Goal: Task Accomplishment & Management: Manage account settings

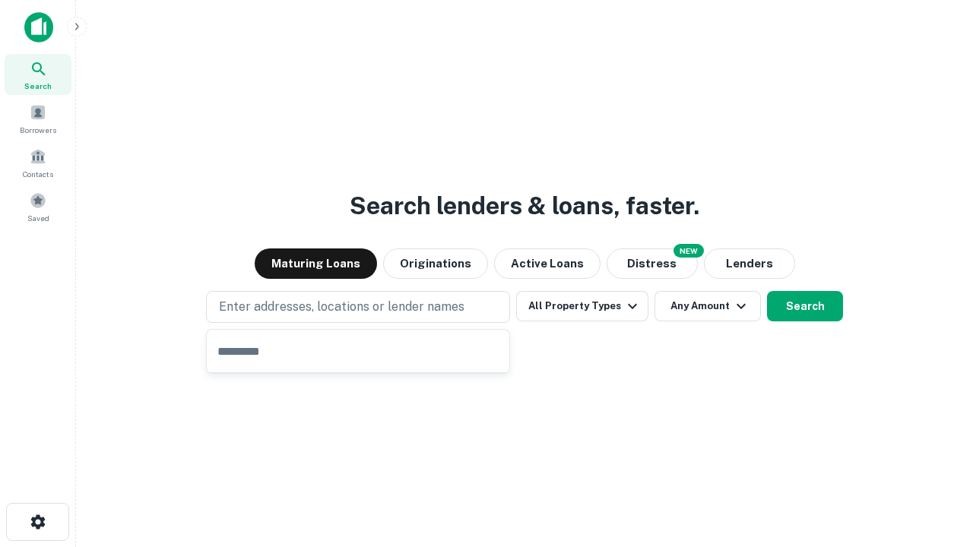
type input "**********"
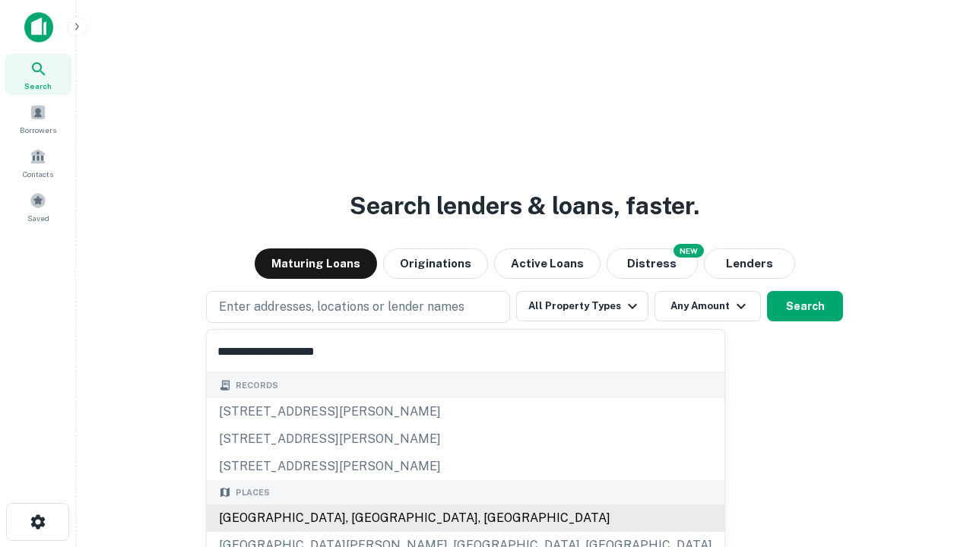
click at [363, 519] on div "Santa Monica, CA, USA" at bounding box center [466, 518] width 518 height 27
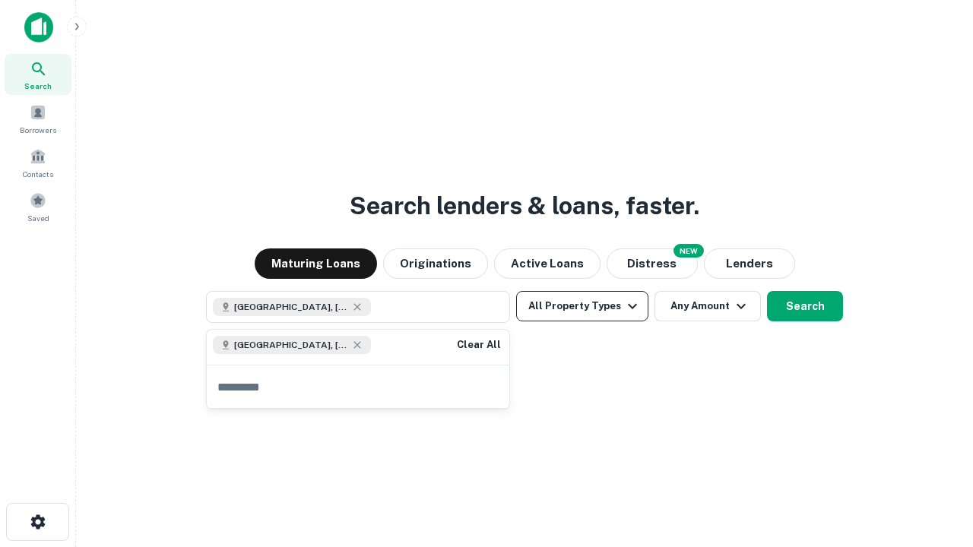
click at [582, 306] on button "All Property Types" at bounding box center [582, 306] width 132 height 30
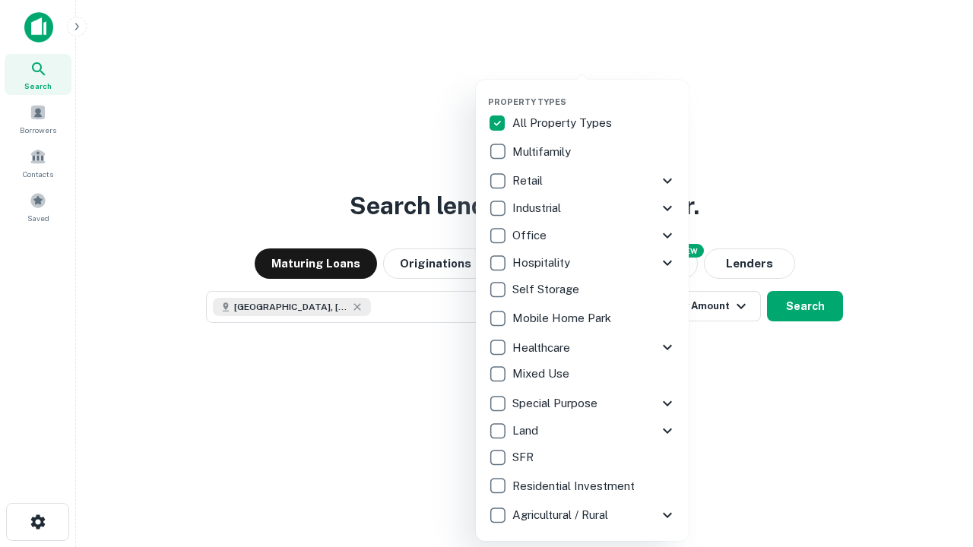
click at [595, 92] on button "button" at bounding box center [594, 92] width 213 height 1
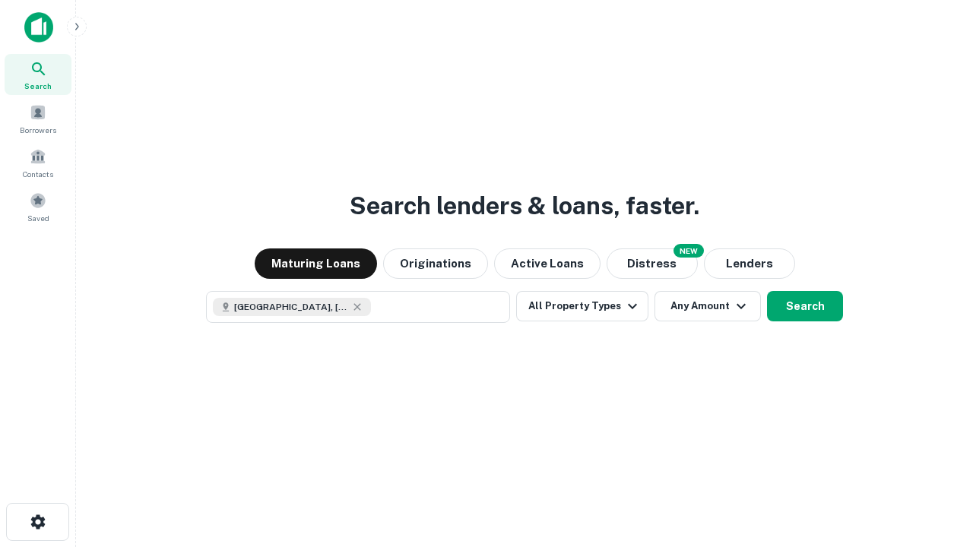
scroll to position [24, 0]
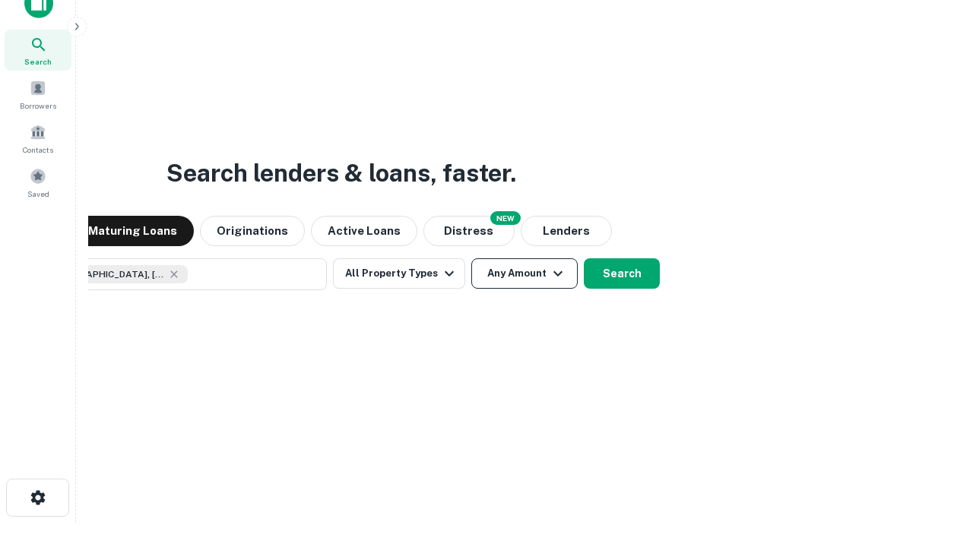
click at [471, 259] on button "Any Amount" at bounding box center [524, 274] width 106 height 30
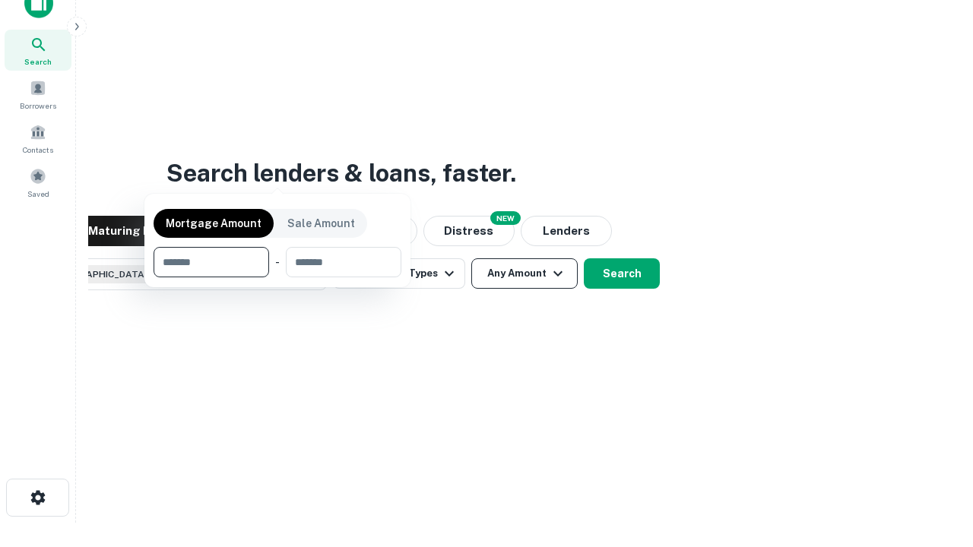
scroll to position [109, 430]
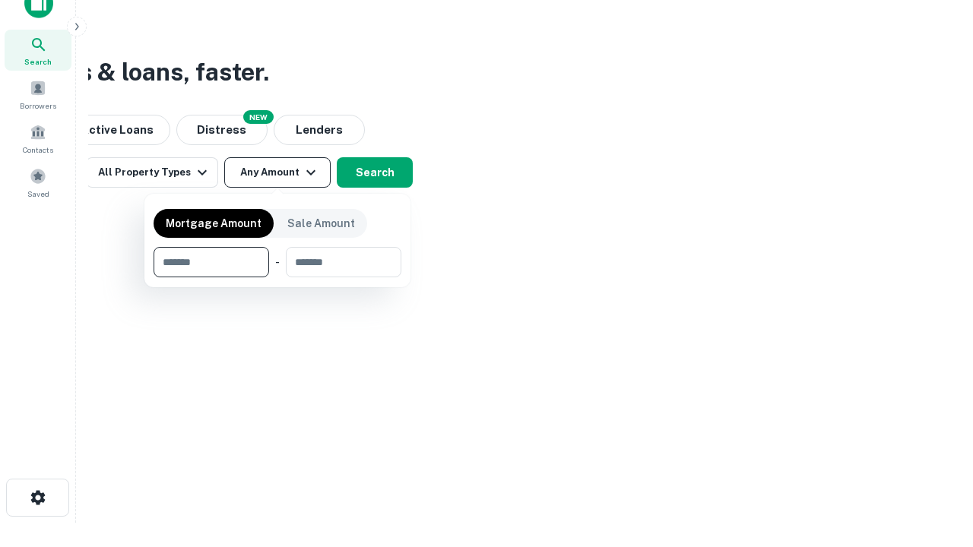
type input "*******"
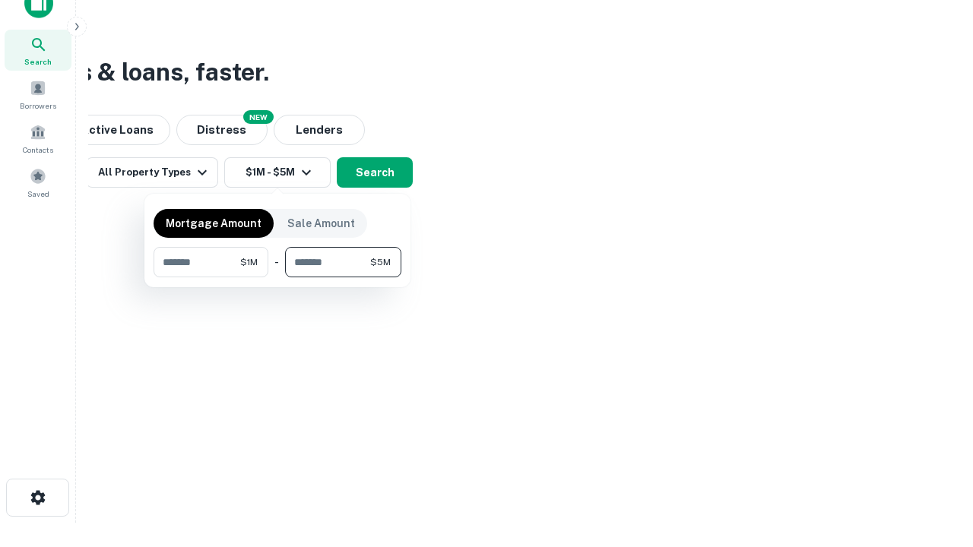
type input "*******"
click at [278, 278] on button "button" at bounding box center [278, 278] width 248 height 1
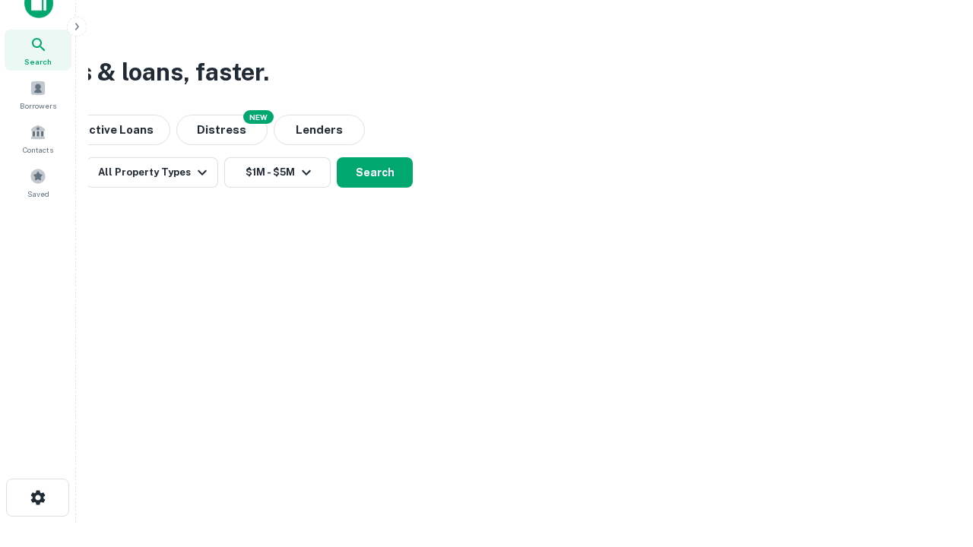
scroll to position [24, 0]
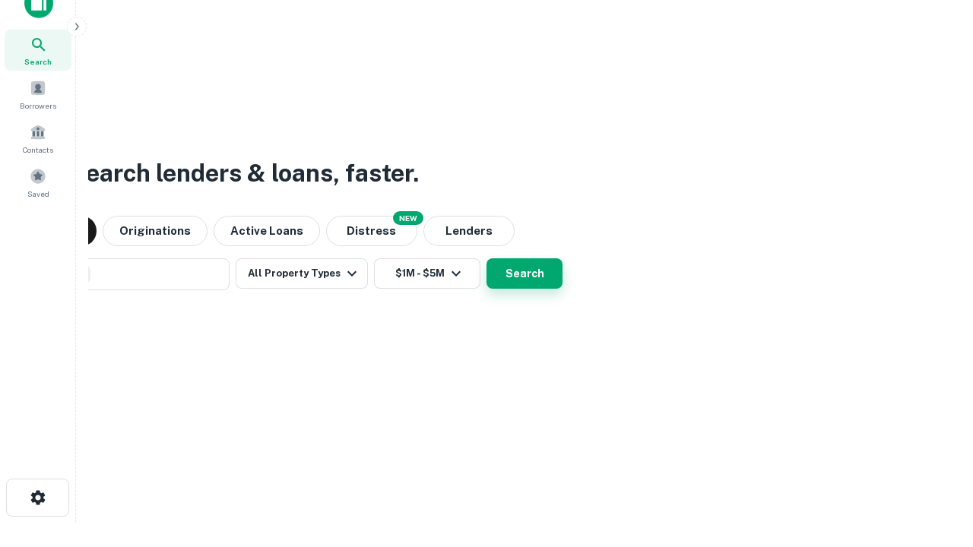
click at [487, 259] on button "Search" at bounding box center [525, 274] width 76 height 30
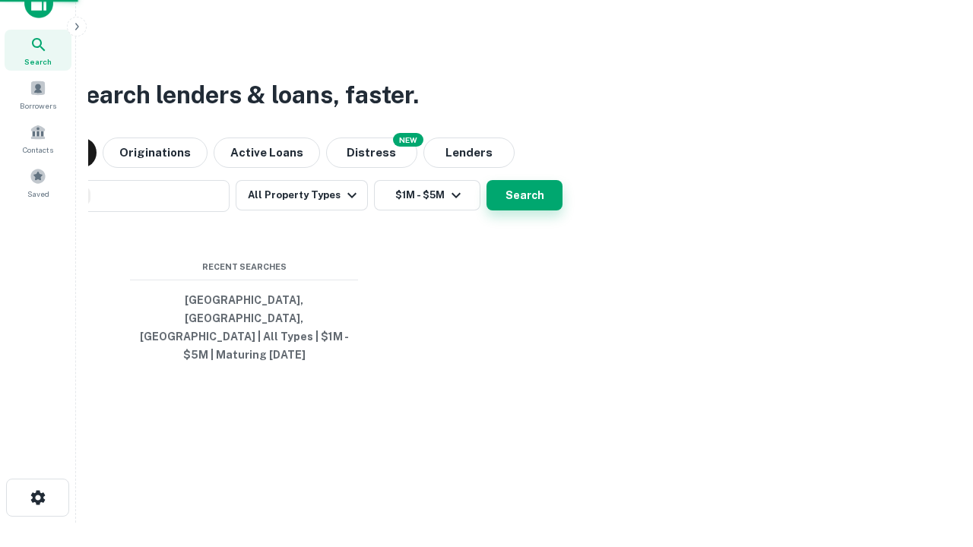
scroll to position [49, 430]
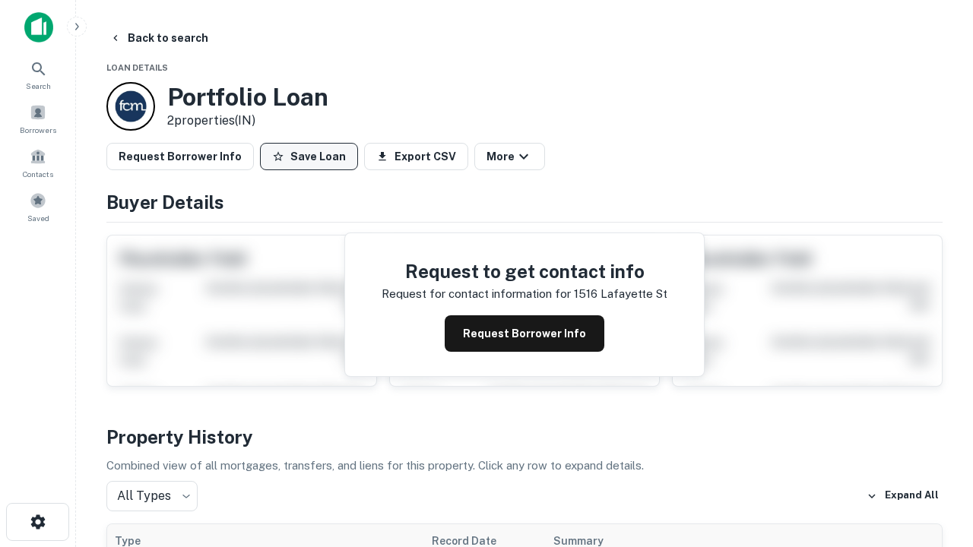
click at [309, 157] on button "Save Loan" at bounding box center [309, 156] width 98 height 27
click at [312, 157] on button "Save Loan" at bounding box center [309, 156] width 98 height 27
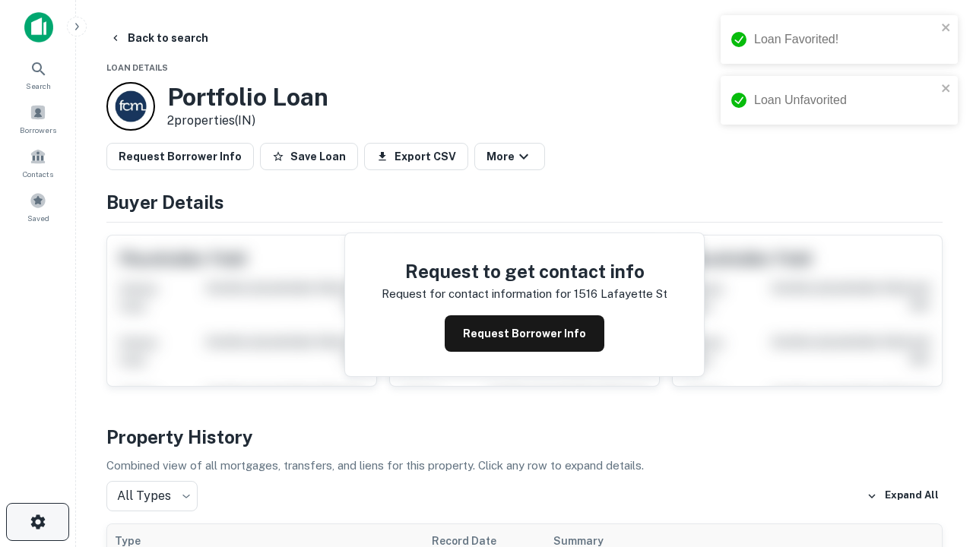
click at [37, 522] on icon "button" at bounding box center [38, 522] width 18 height 18
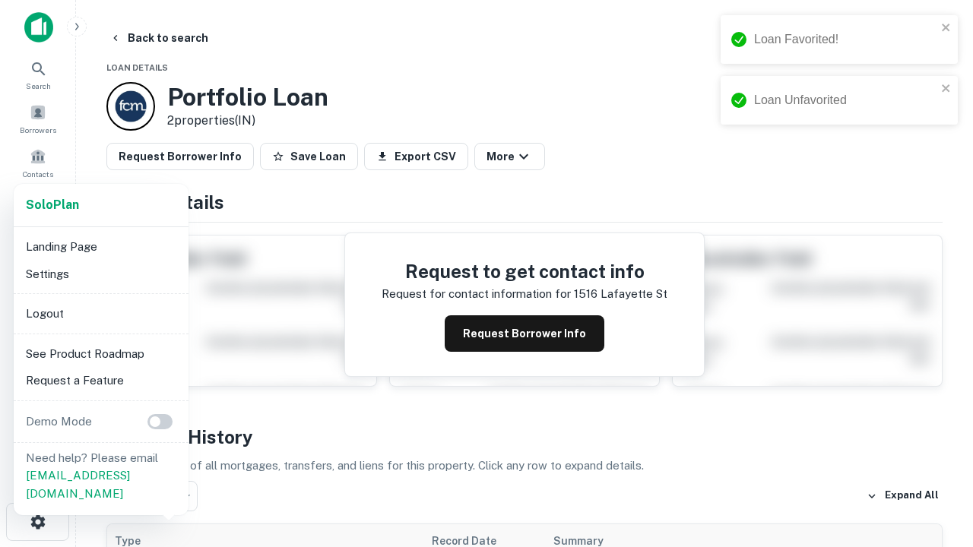
click at [100, 313] on li "Logout" at bounding box center [101, 313] width 163 height 27
